Goal: Task Accomplishment & Management: Manage account settings

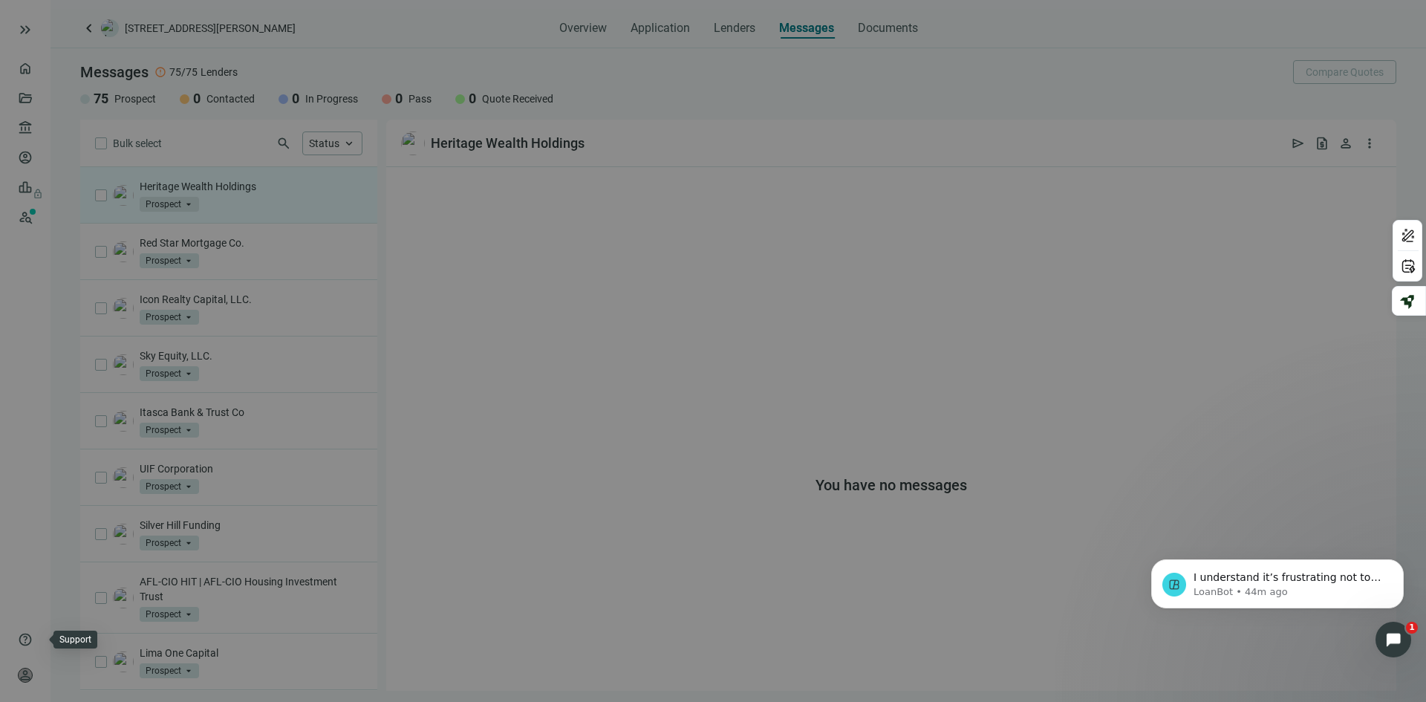
scroll to position [2, 0]
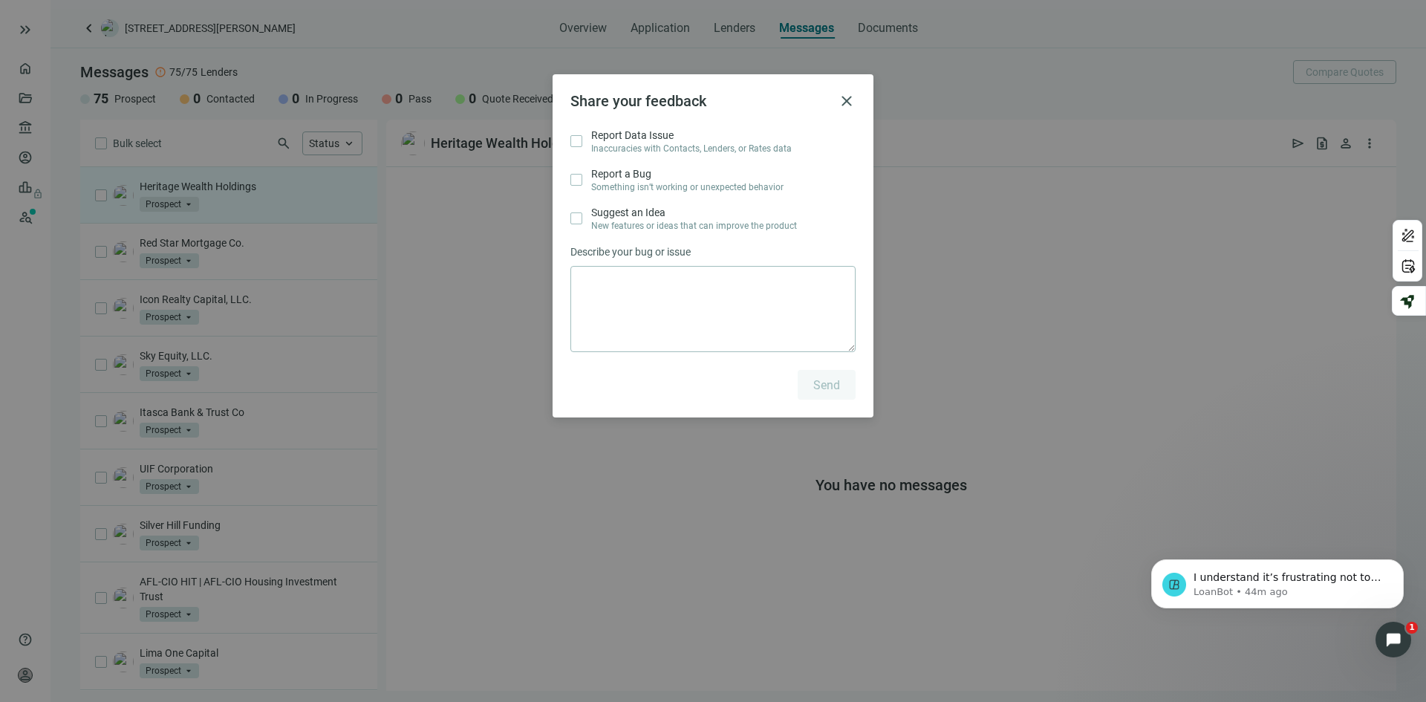
click at [25, 670] on div "Share your feedback close Report Data Issue Inaccuracies with Contacts, Lenders…" at bounding box center [713, 351] width 1426 height 702
click at [846, 107] on span "close" at bounding box center [847, 101] width 18 height 18
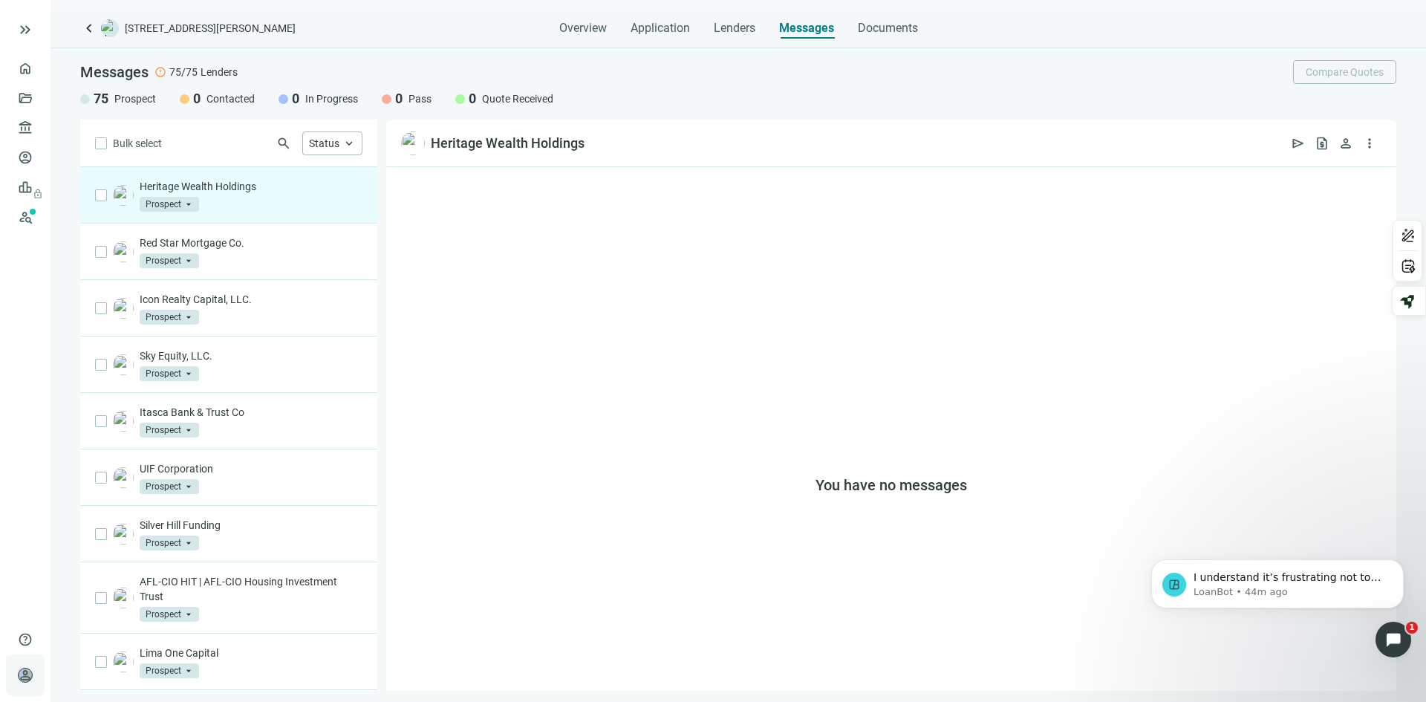
click at [22, 678] on span "person" at bounding box center [25, 675] width 15 height 15
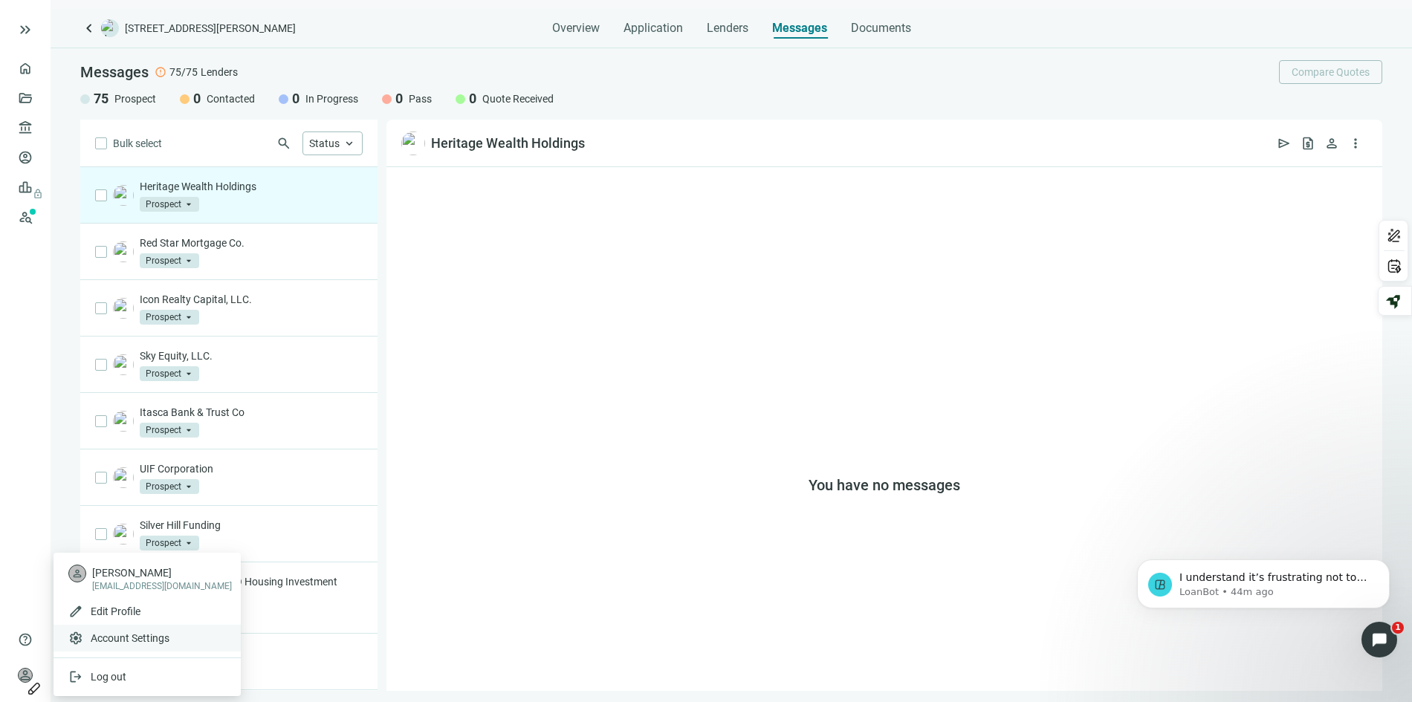
click at [132, 645] on span "Account Settings" at bounding box center [130, 638] width 79 height 15
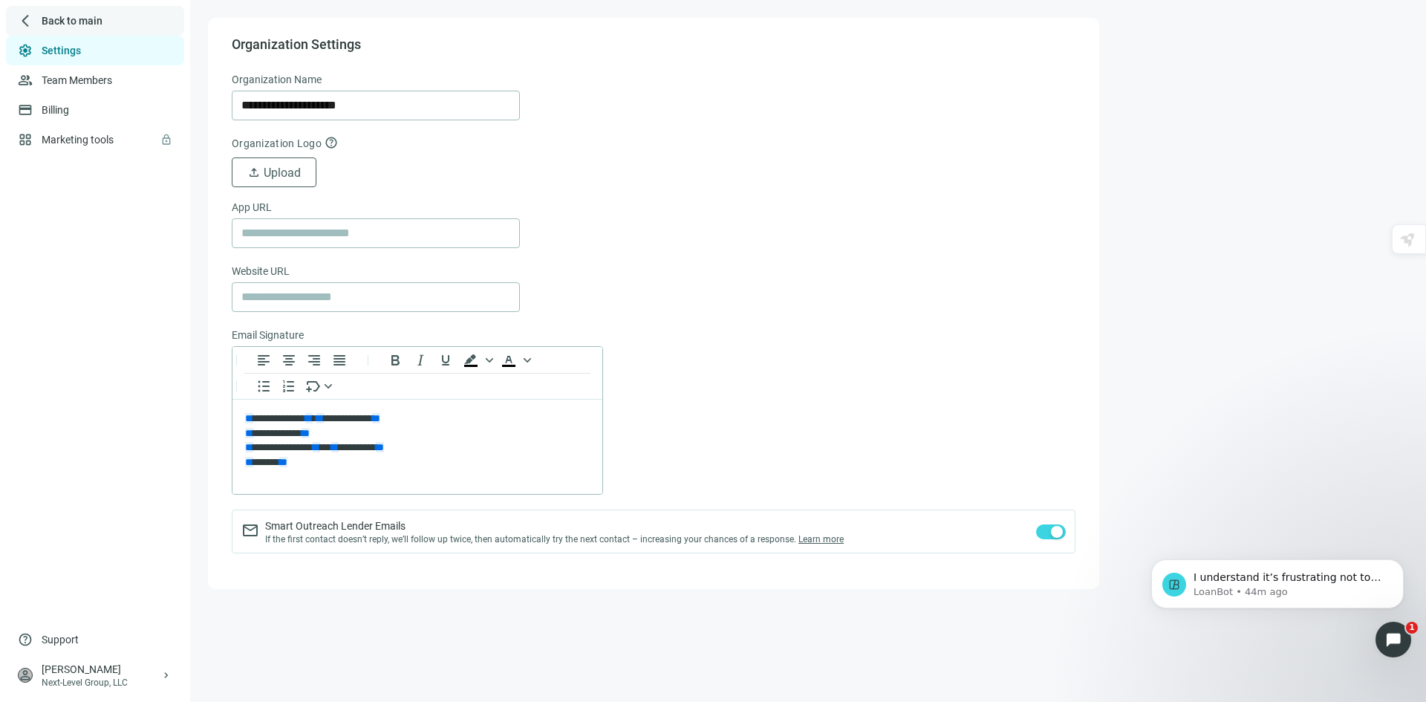
click at [55, 7] on div "arrow_back_ios_new Back to main" at bounding box center [95, 21] width 178 height 30
